Goal: Task Accomplishment & Management: Use online tool/utility

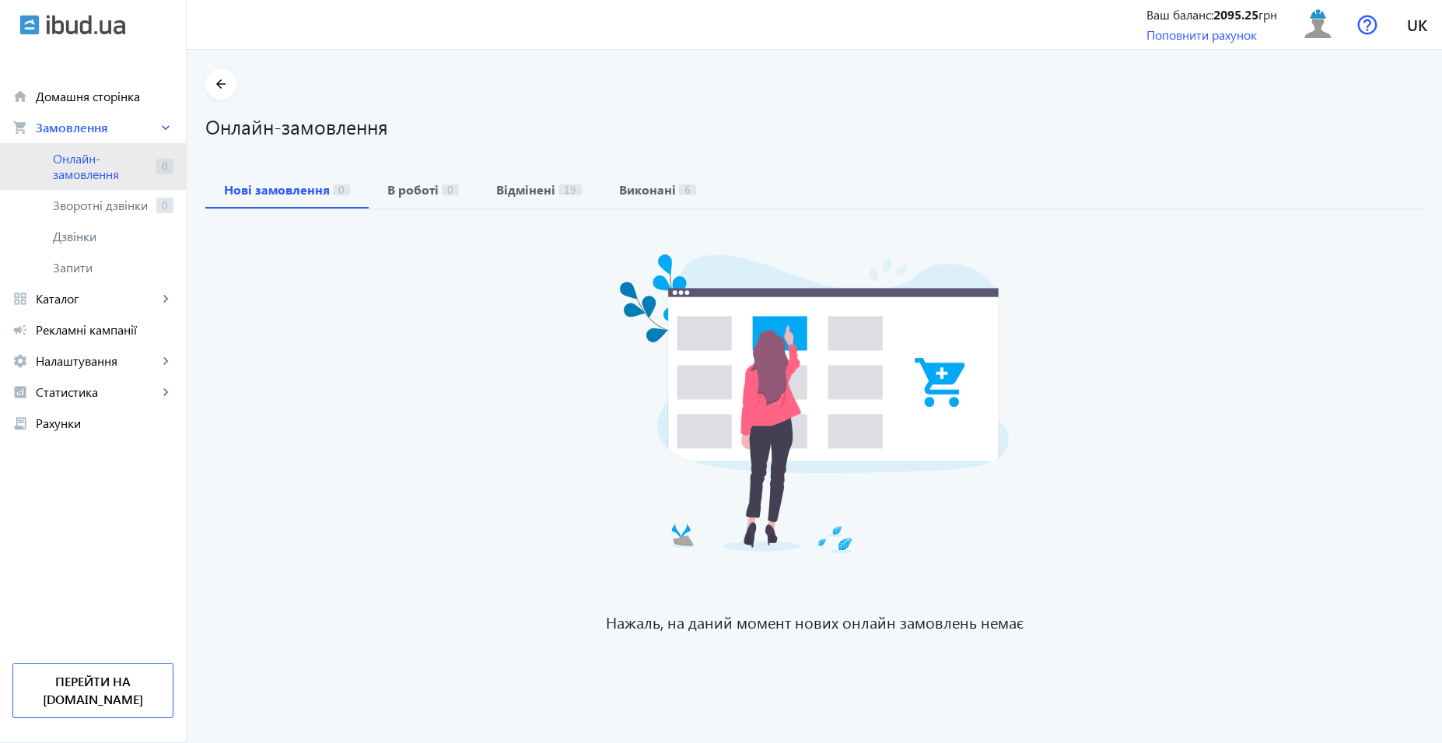
click at [109, 163] on span "Онлайн-замовлення" at bounding box center [101, 166] width 97 height 31
click at [105, 166] on span "Онлайн-замовлення" at bounding box center [101, 166] width 97 height 31
